Goal: Transaction & Acquisition: Purchase product/service

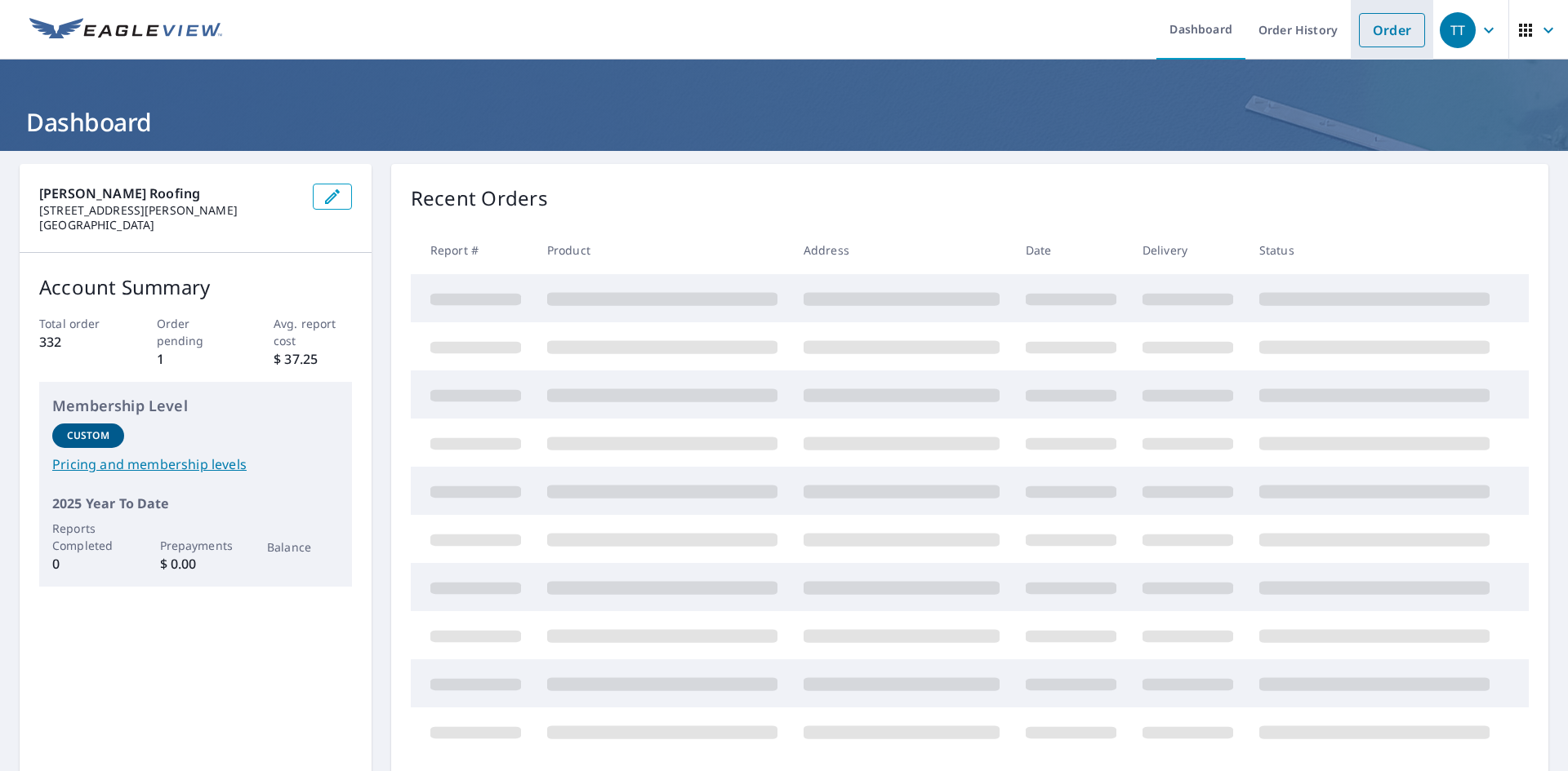
click at [1379, 24] on link "Order" at bounding box center [1391, 31] width 67 height 35
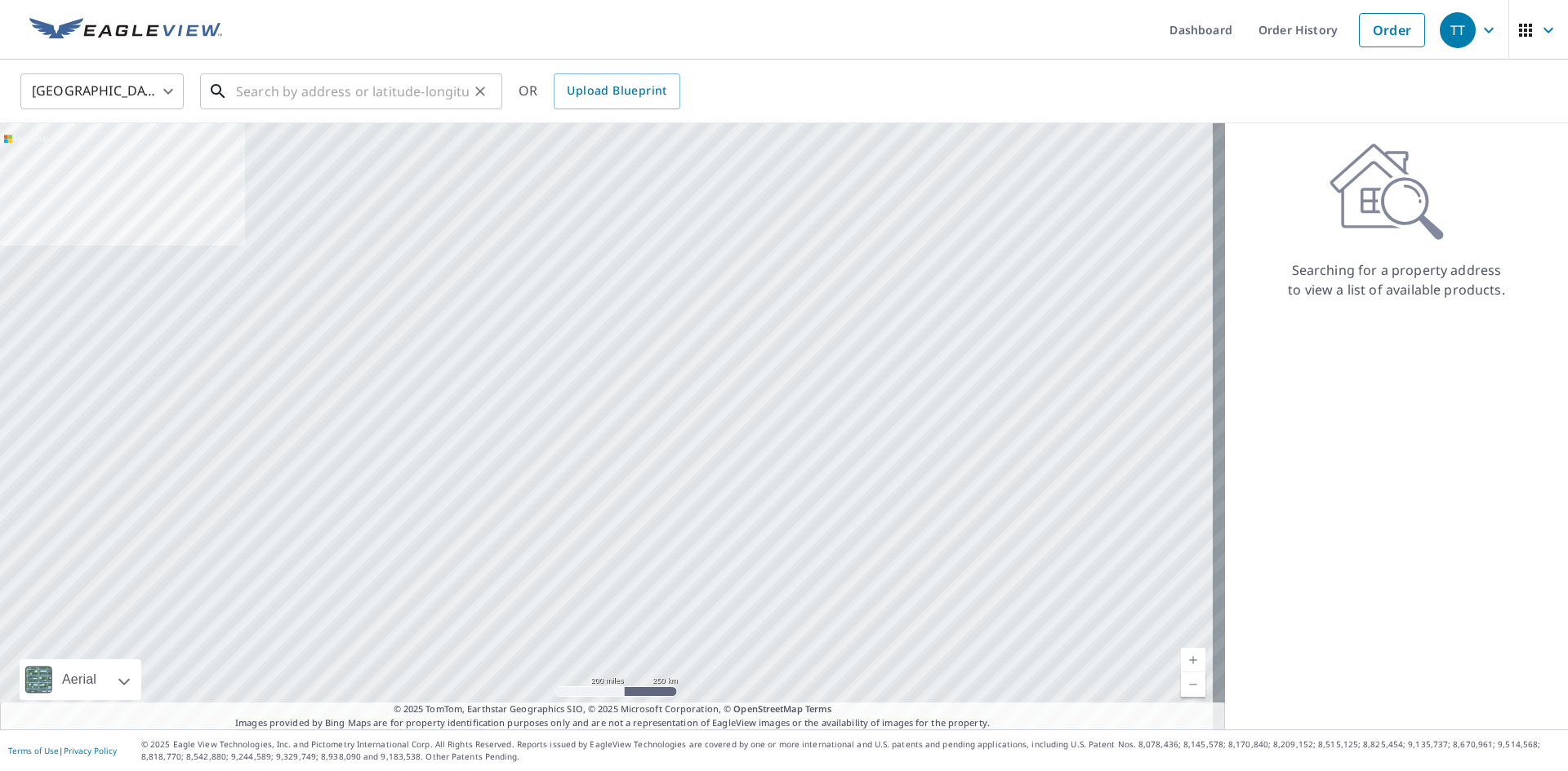
click at [370, 95] on input "text" at bounding box center [351, 91] width 233 height 45
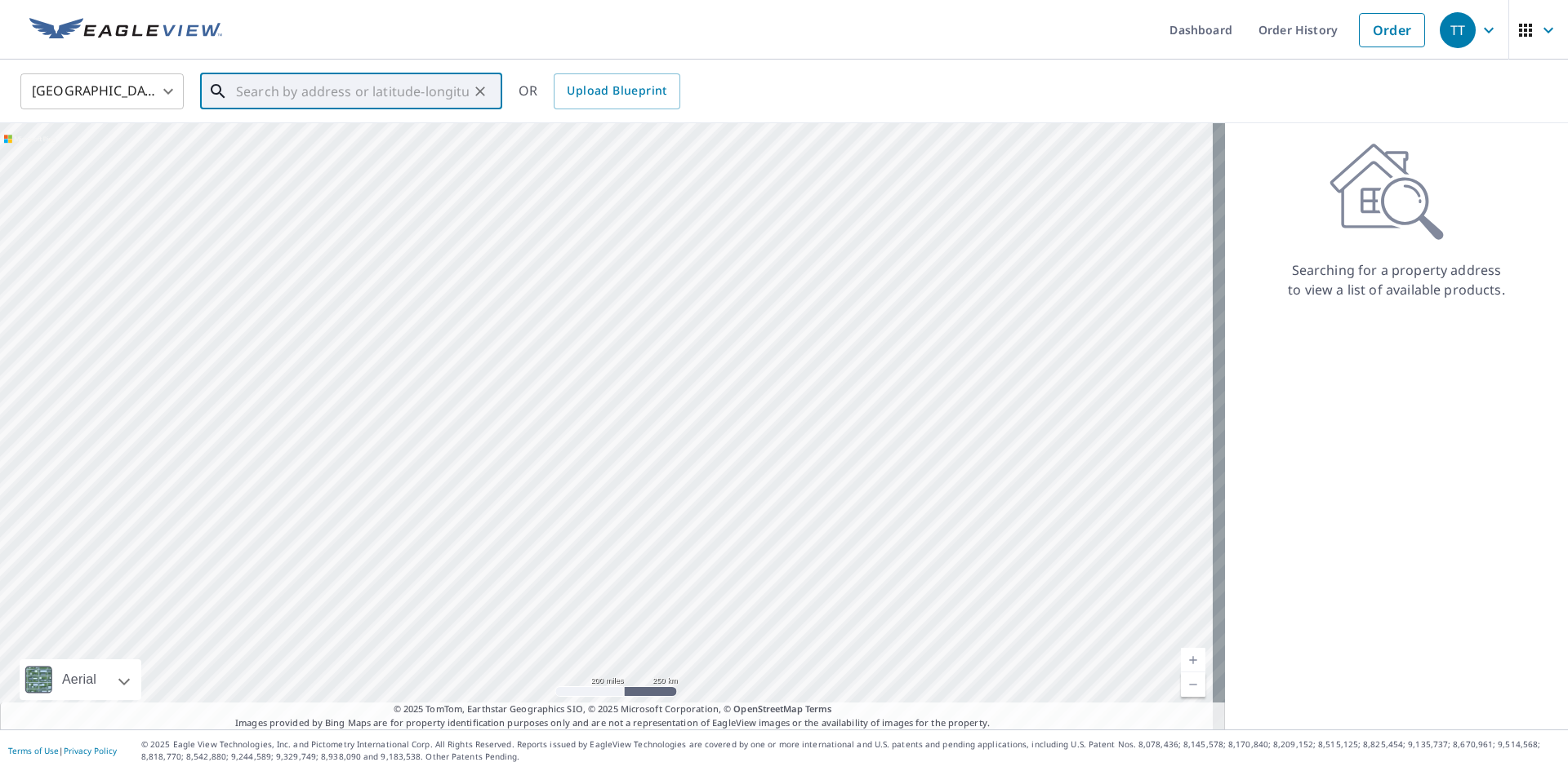
paste input "[STREET_ADDRESS]"
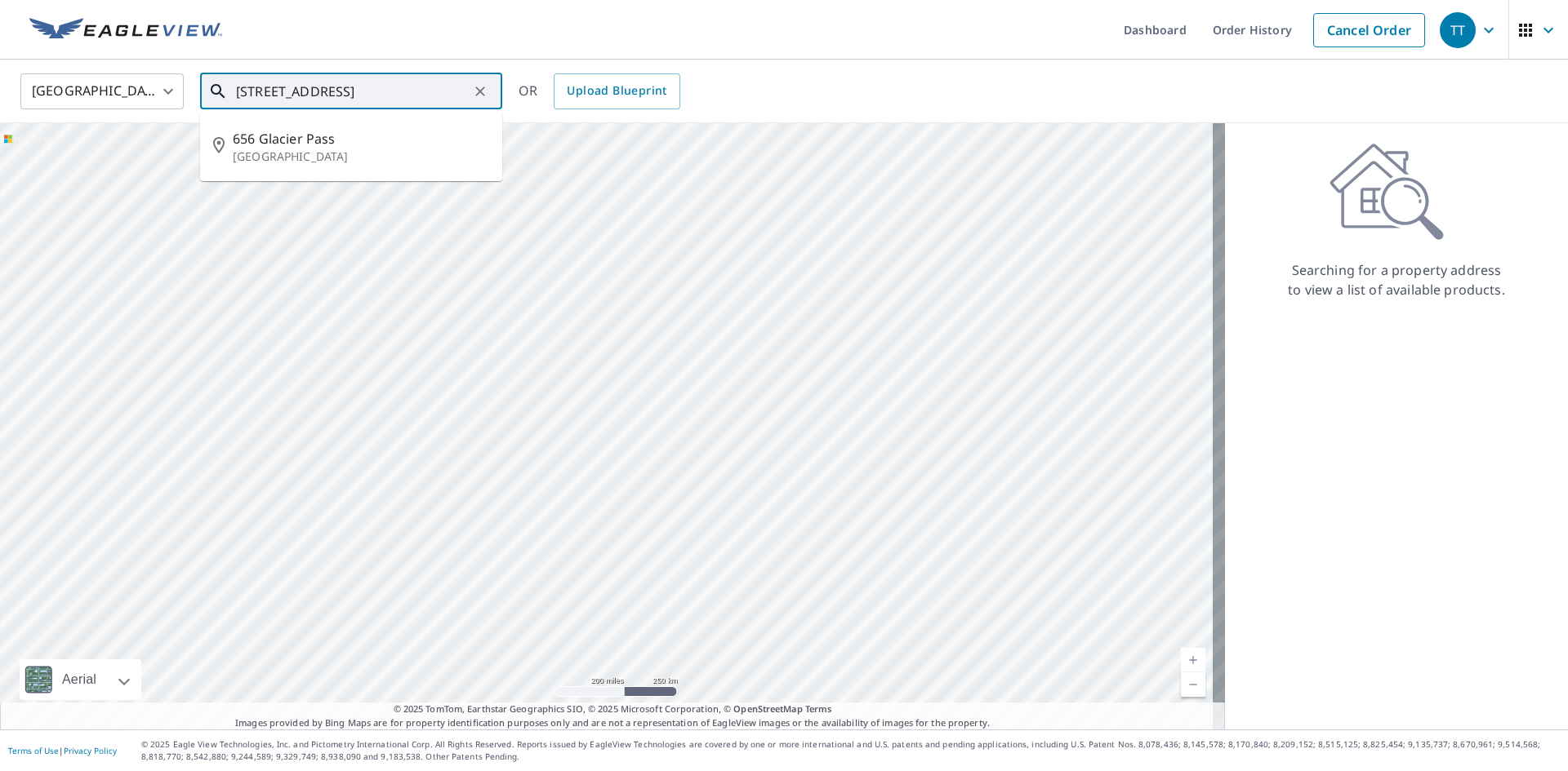
type input "[STREET_ADDRESS]"
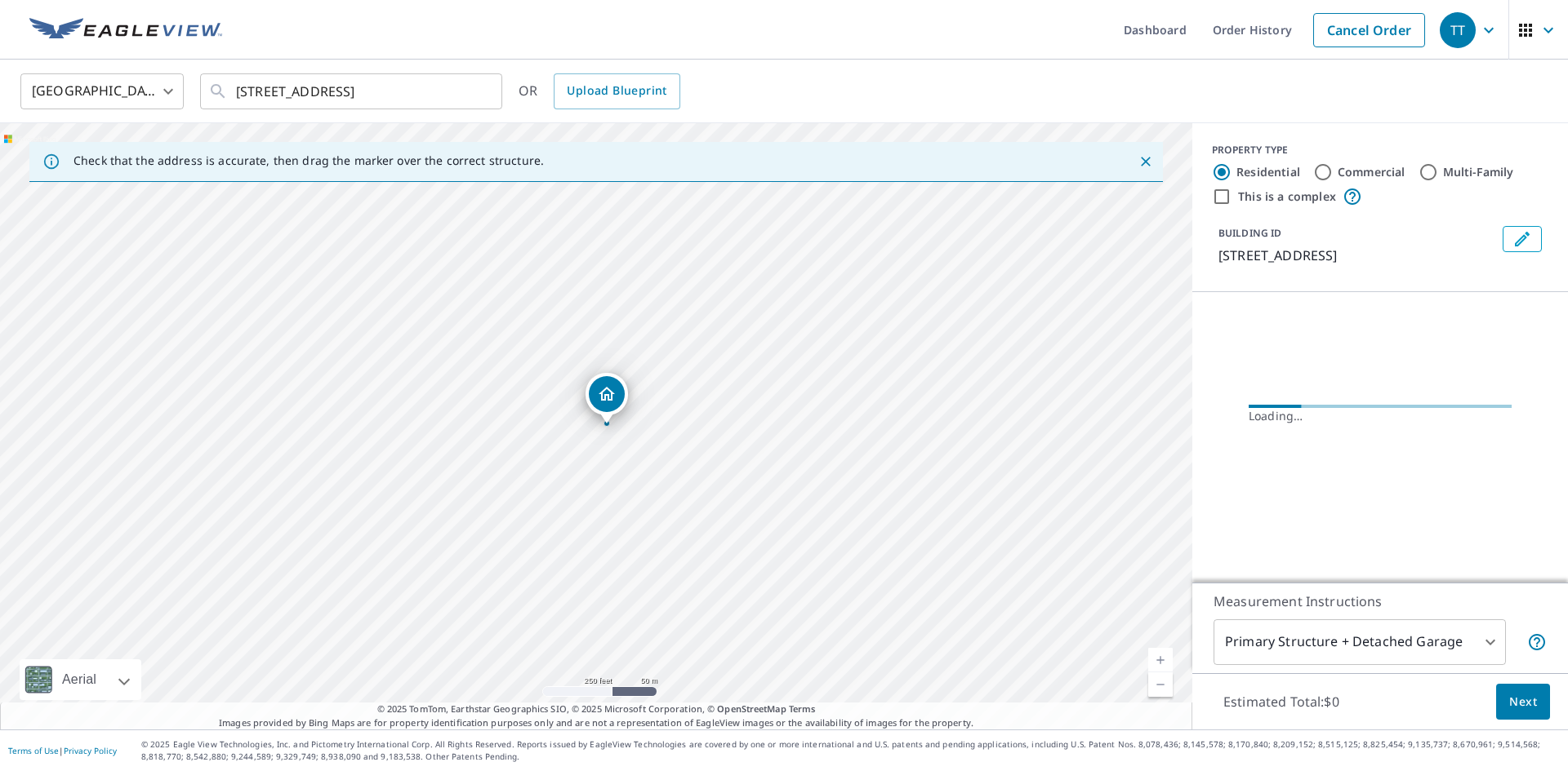
scroll to position [0, 0]
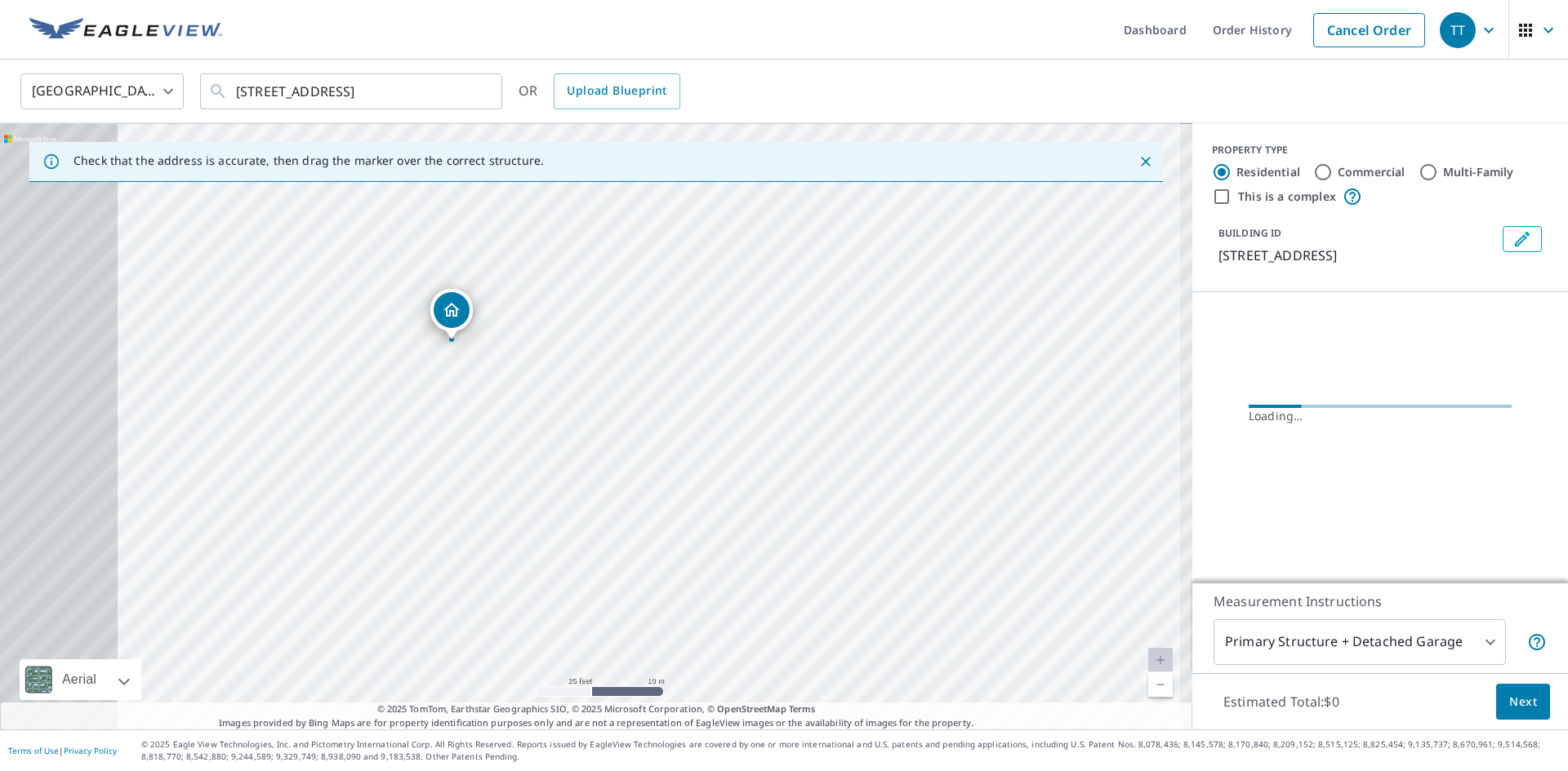
drag, startPoint x: 409, startPoint y: 455, endPoint x: 953, endPoint y: 474, distance: 544.3
click at [953, 474] on div "[STREET_ADDRESS]" at bounding box center [596, 427] width 1192 height 606
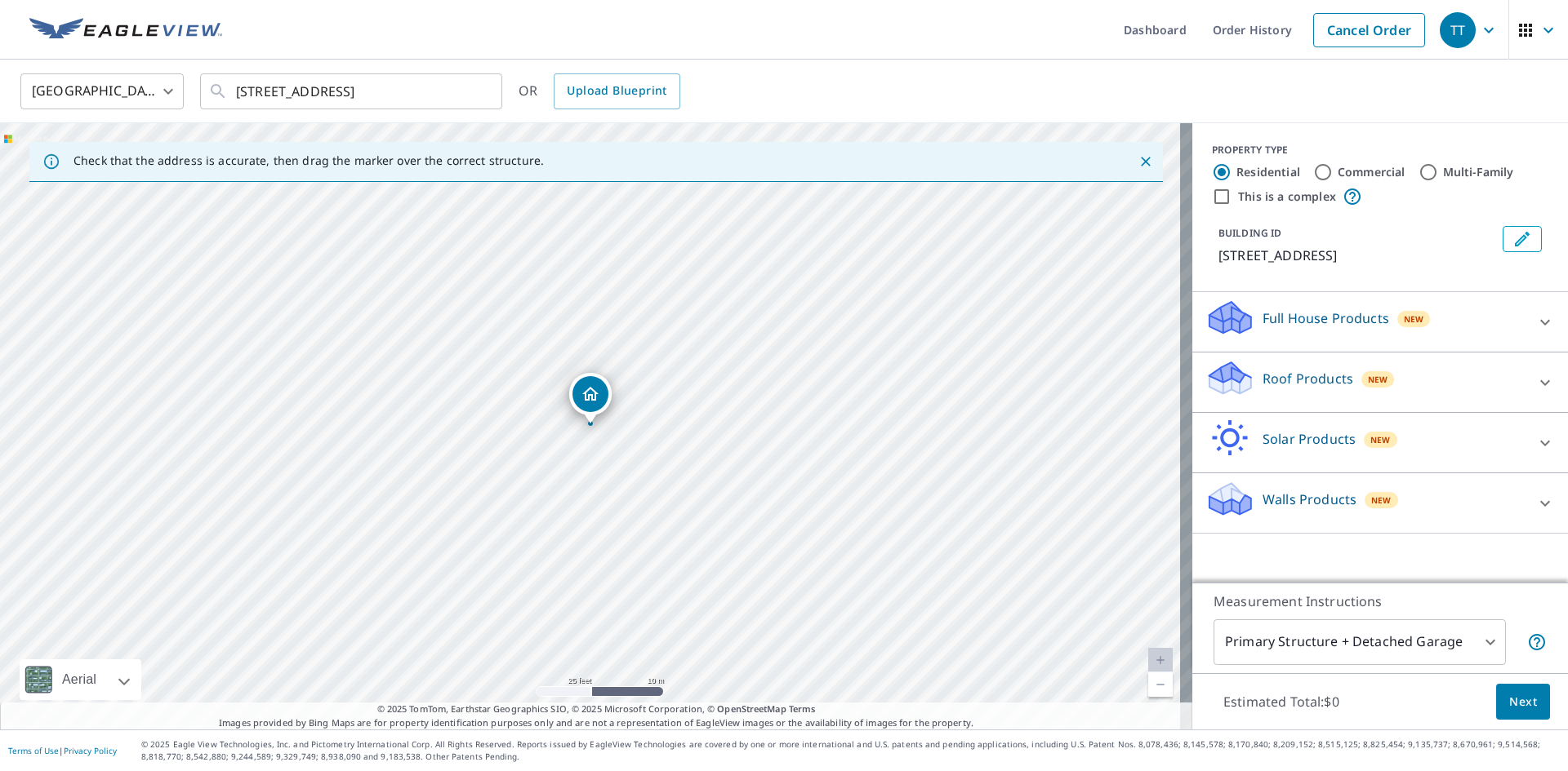
click at [1289, 361] on div "Roof Products New" at bounding box center [1365, 382] width 321 height 46
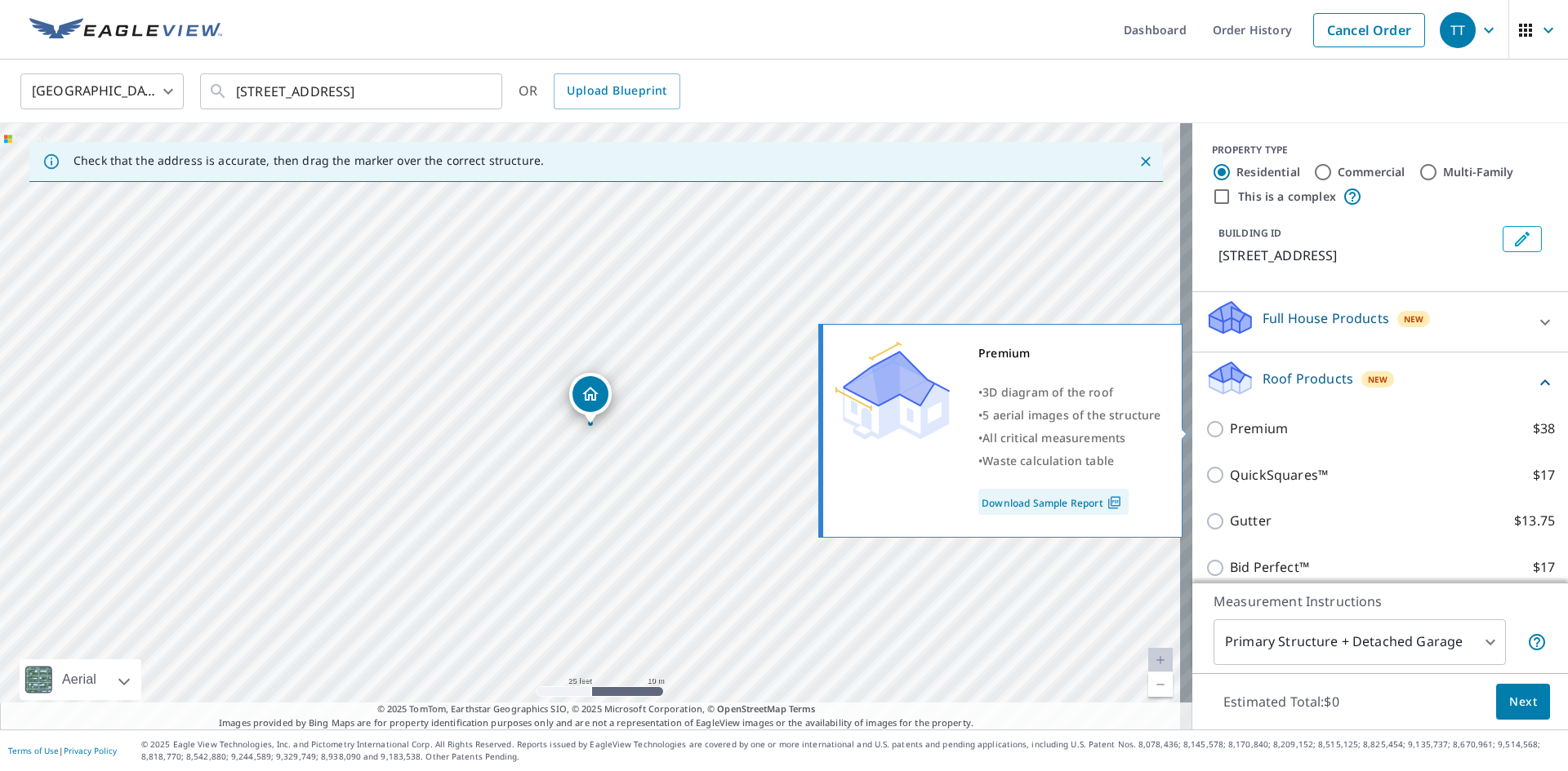
click at [1252, 422] on p "Premium" at bounding box center [1259, 428] width 58 height 20
click at [1230, 422] on input "Premium $38" at bounding box center [1217, 429] width 24 height 19
checkbox input "true"
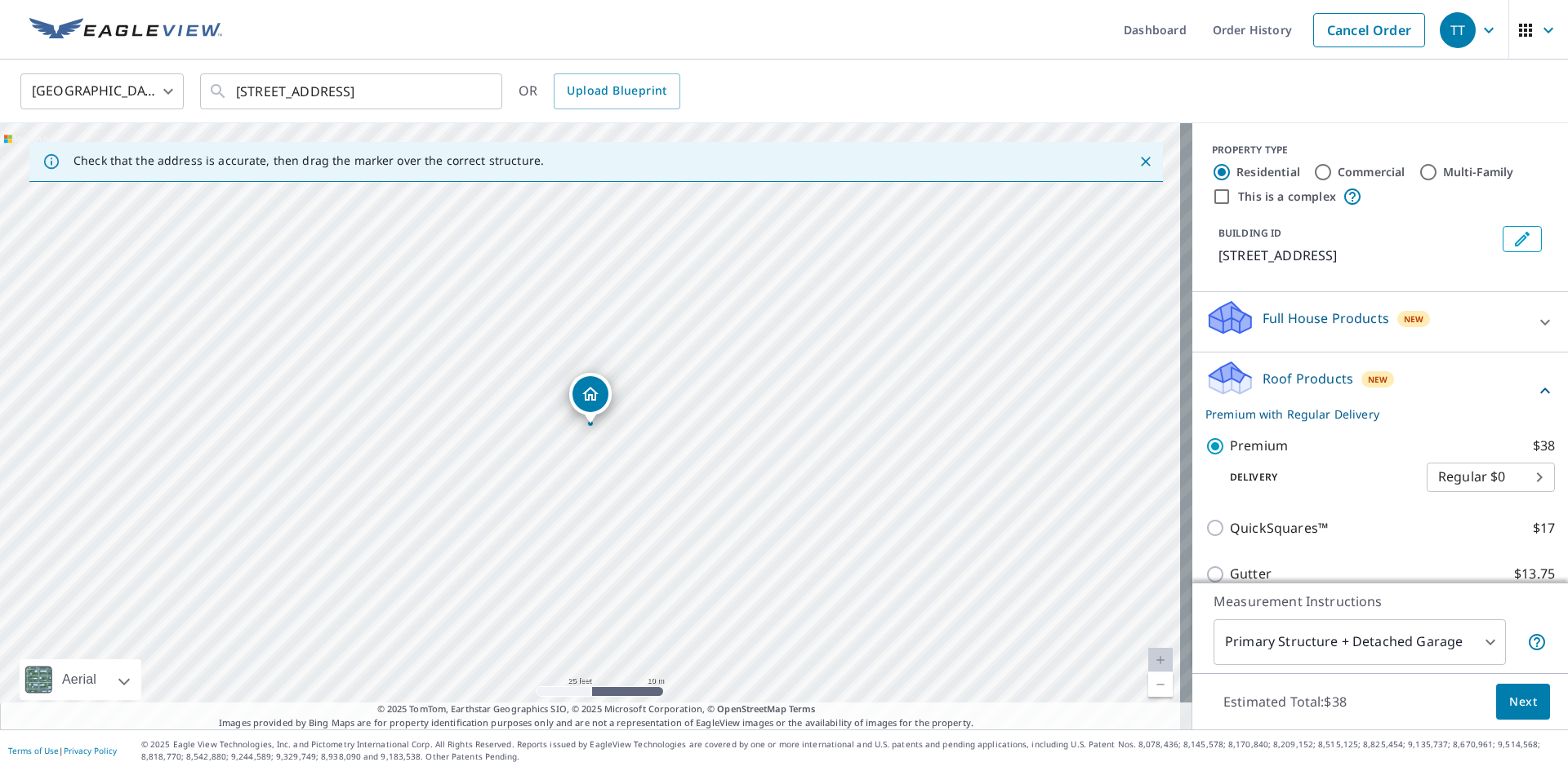
click at [1524, 695] on span "Next" at bounding box center [1523, 702] width 28 height 20
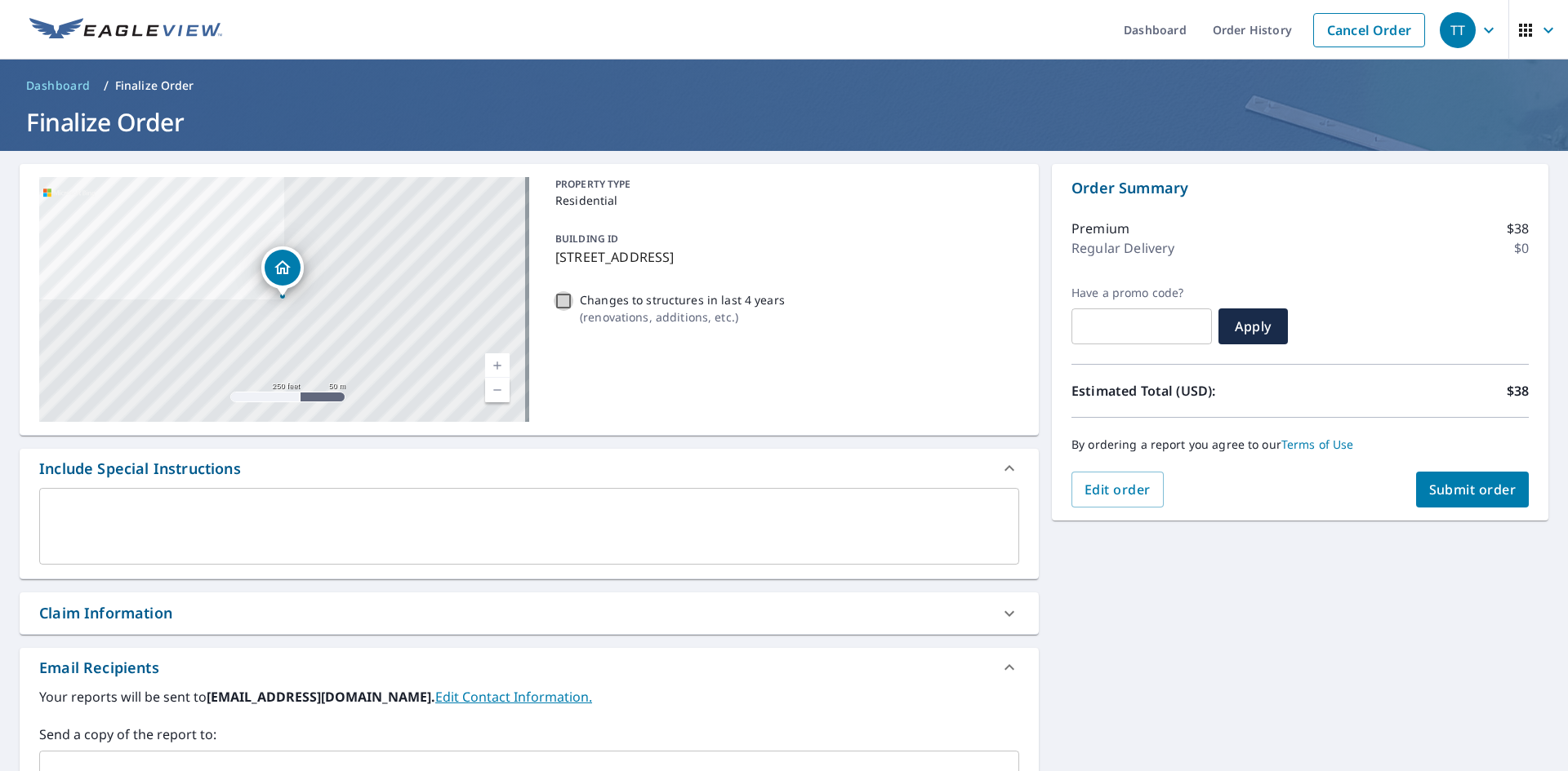
click at [562, 304] on input "Changes to structures in last 4 years ( renovations, additions, etc. )" at bounding box center [563, 301] width 19 height 19
checkbox input "true"
click at [1429, 490] on span "Submit order" at bounding box center [1472, 489] width 87 height 18
checkbox input "true"
